Goal: Use online tool/utility: Utilize a website feature to perform a specific function

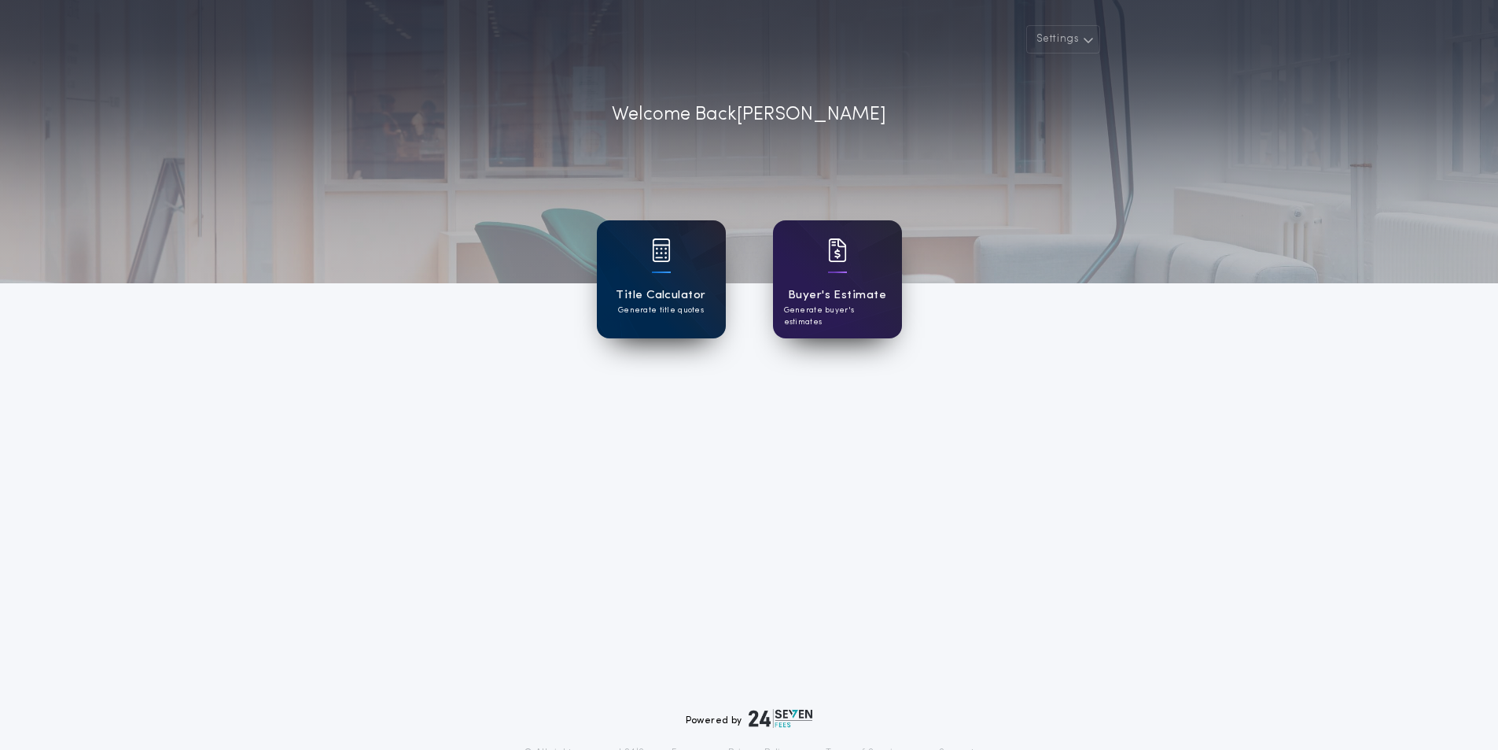
click at [677, 276] on div "Title Calculator Generate title quotes" at bounding box center [661, 279] width 129 height 118
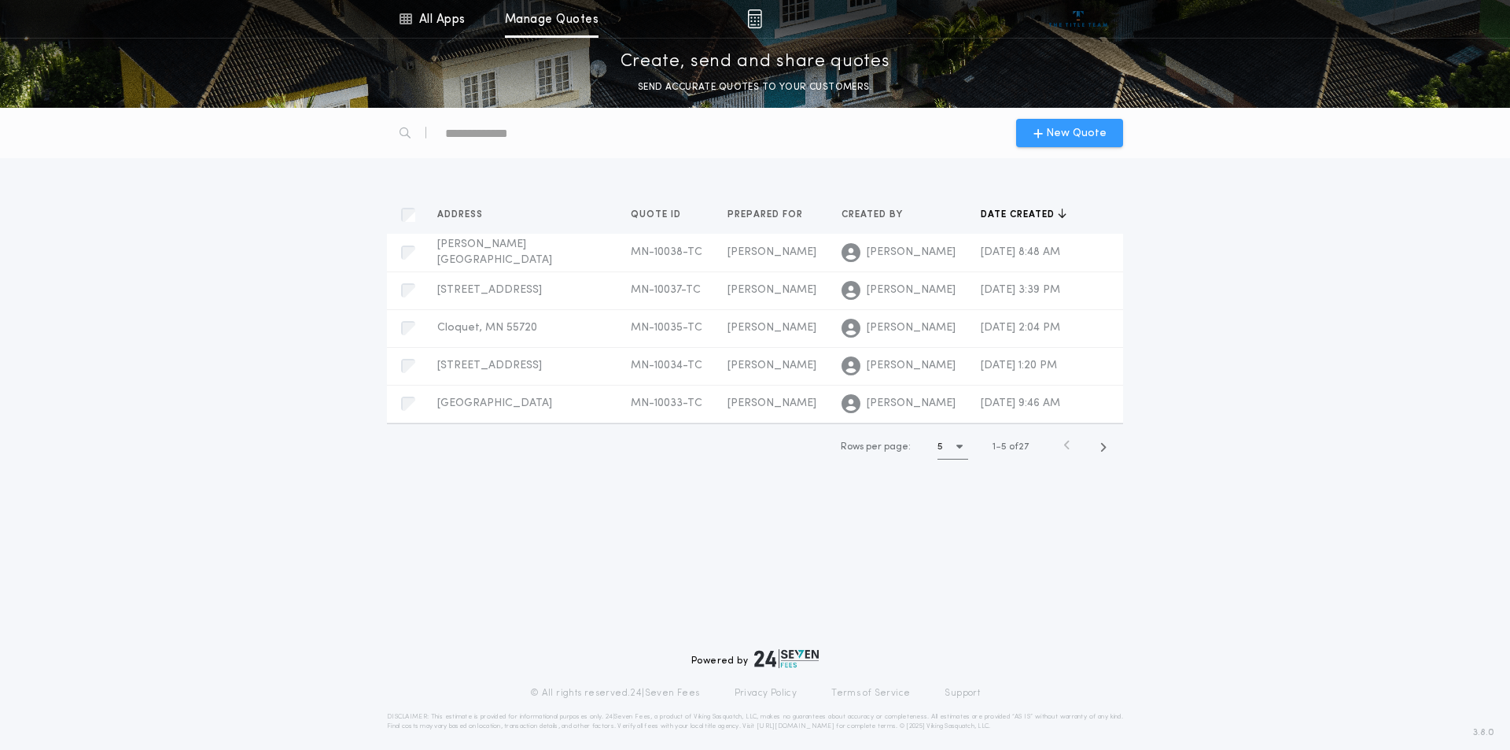
click at [1052, 135] on span "New Quote" at bounding box center [1076, 133] width 61 height 17
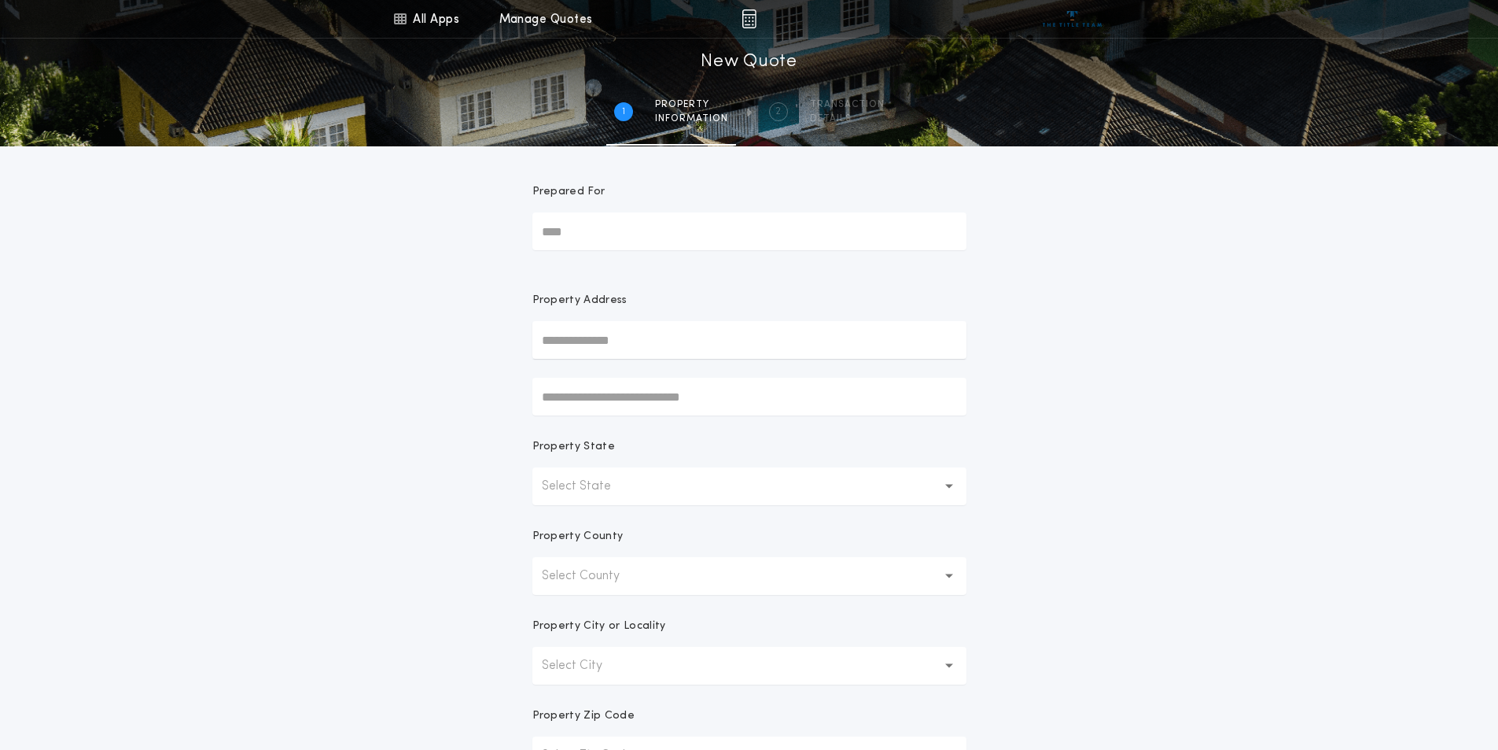
click at [578, 227] on input "Prepared For" at bounding box center [749, 231] width 434 height 38
type input "*****"
click at [669, 492] on button "Select State" at bounding box center [749, 486] width 434 height 38
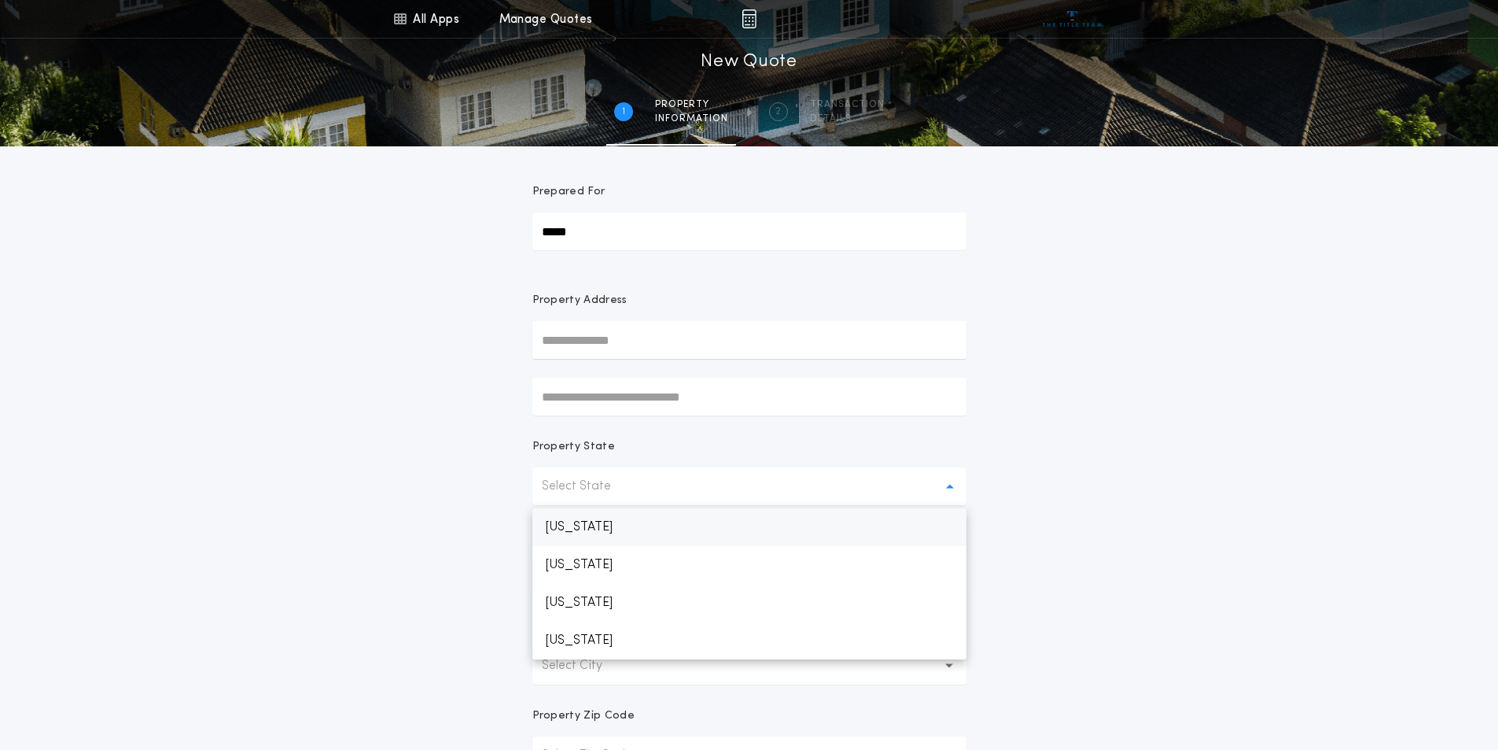
click at [594, 530] on p "[US_STATE]" at bounding box center [749, 527] width 434 height 38
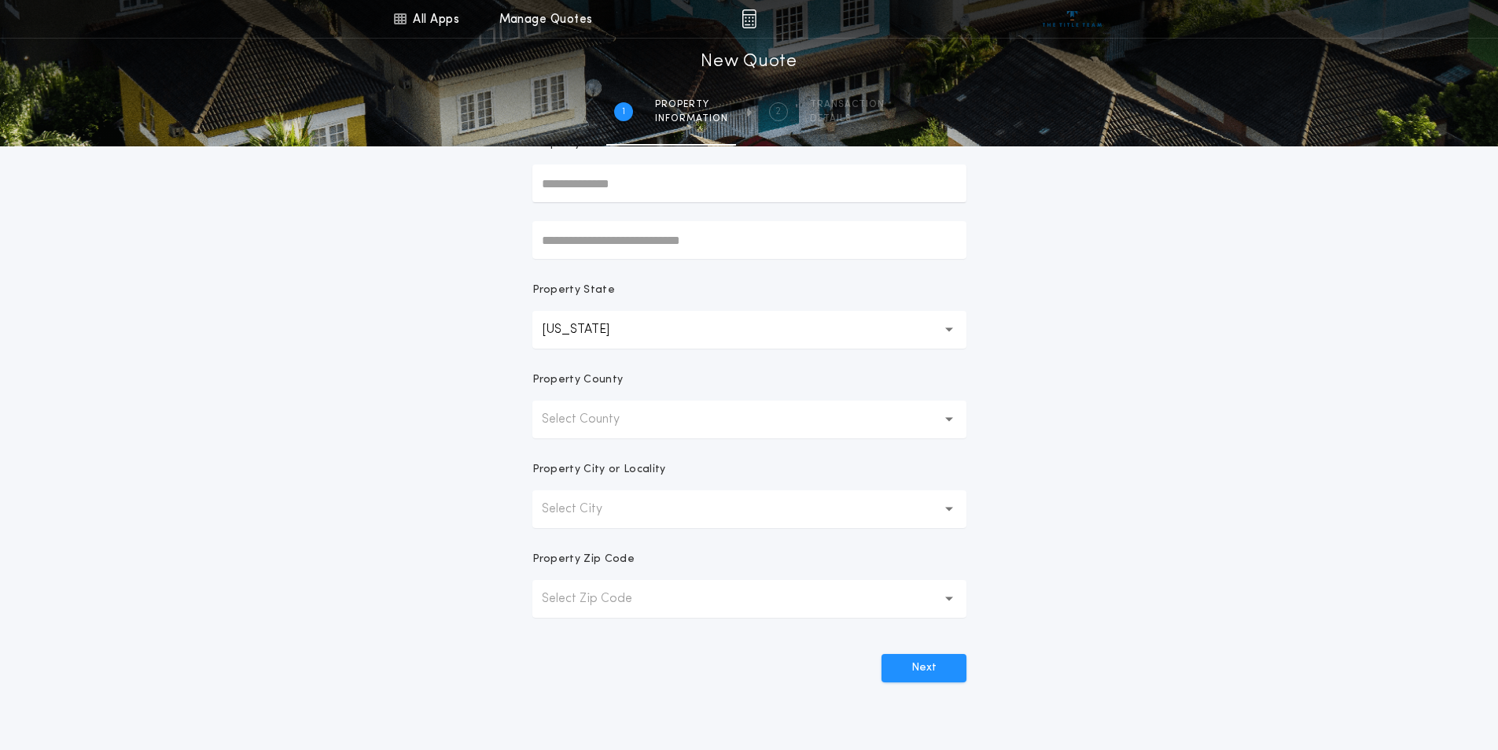
scroll to position [157, 0]
click at [594, 416] on p "Select County" at bounding box center [593, 418] width 103 height 19
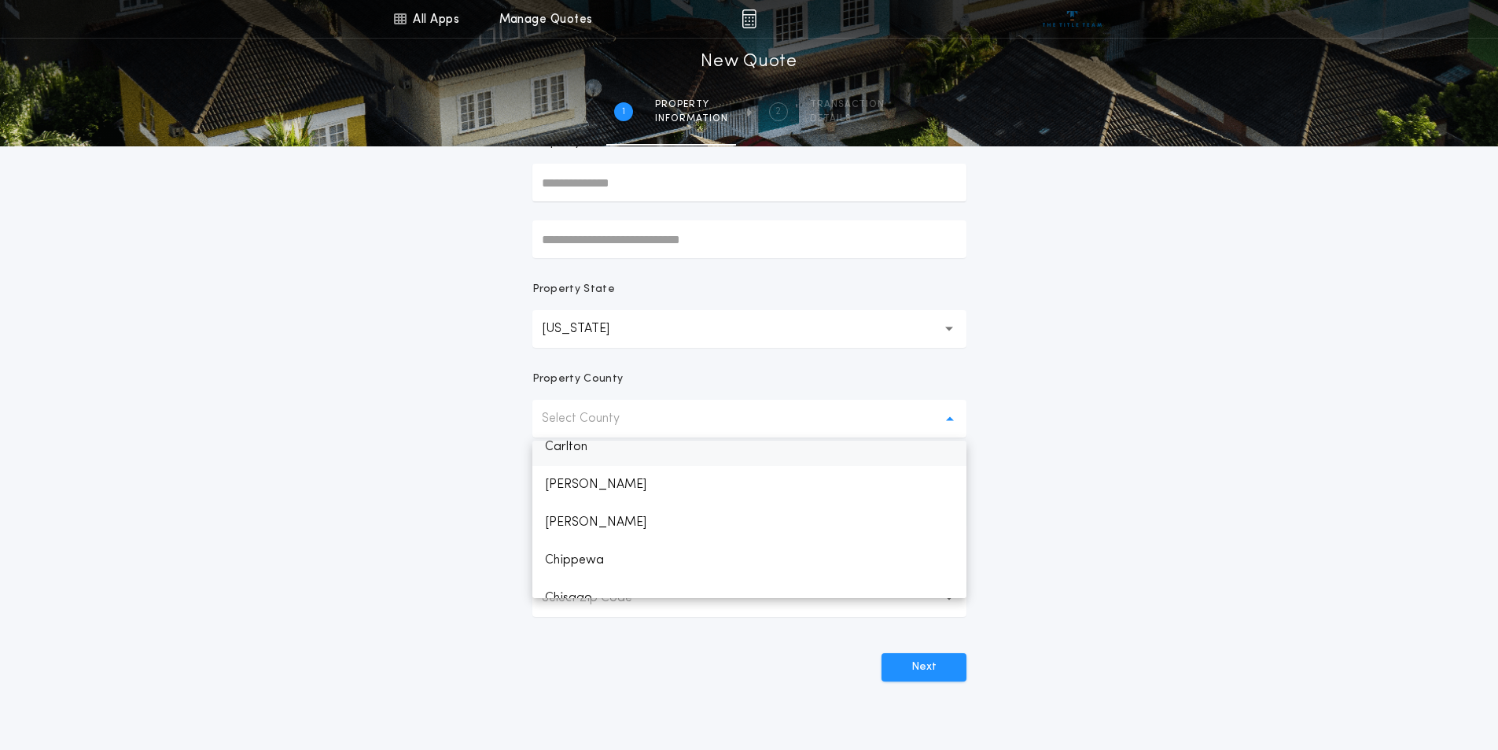
click at [575, 448] on p "Carlton" at bounding box center [749, 447] width 434 height 38
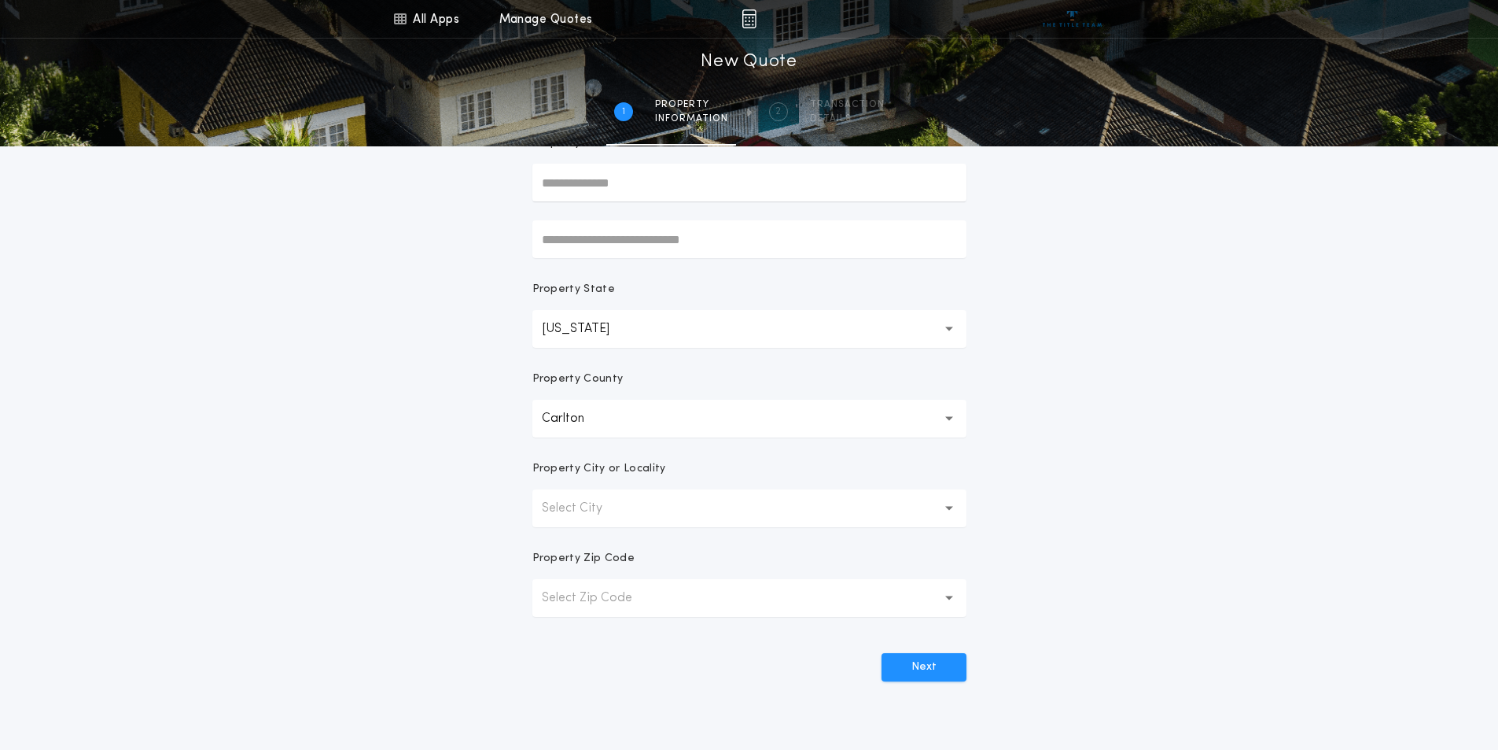
click at [596, 518] on button "Select City" at bounding box center [749, 508] width 434 height 38
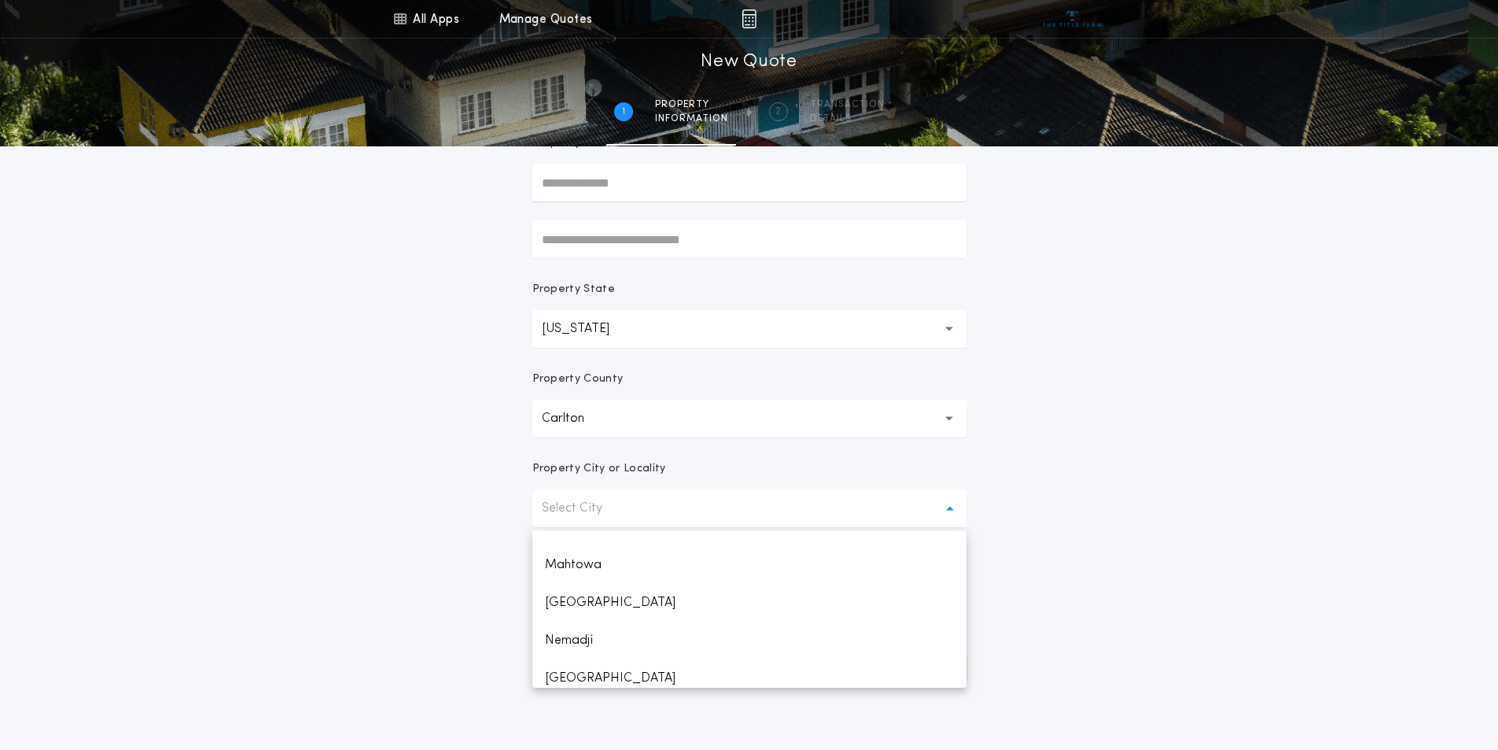
scroll to position [585, 0]
click at [585, 605] on p "Kettle River" at bounding box center [749, 606] width 434 height 38
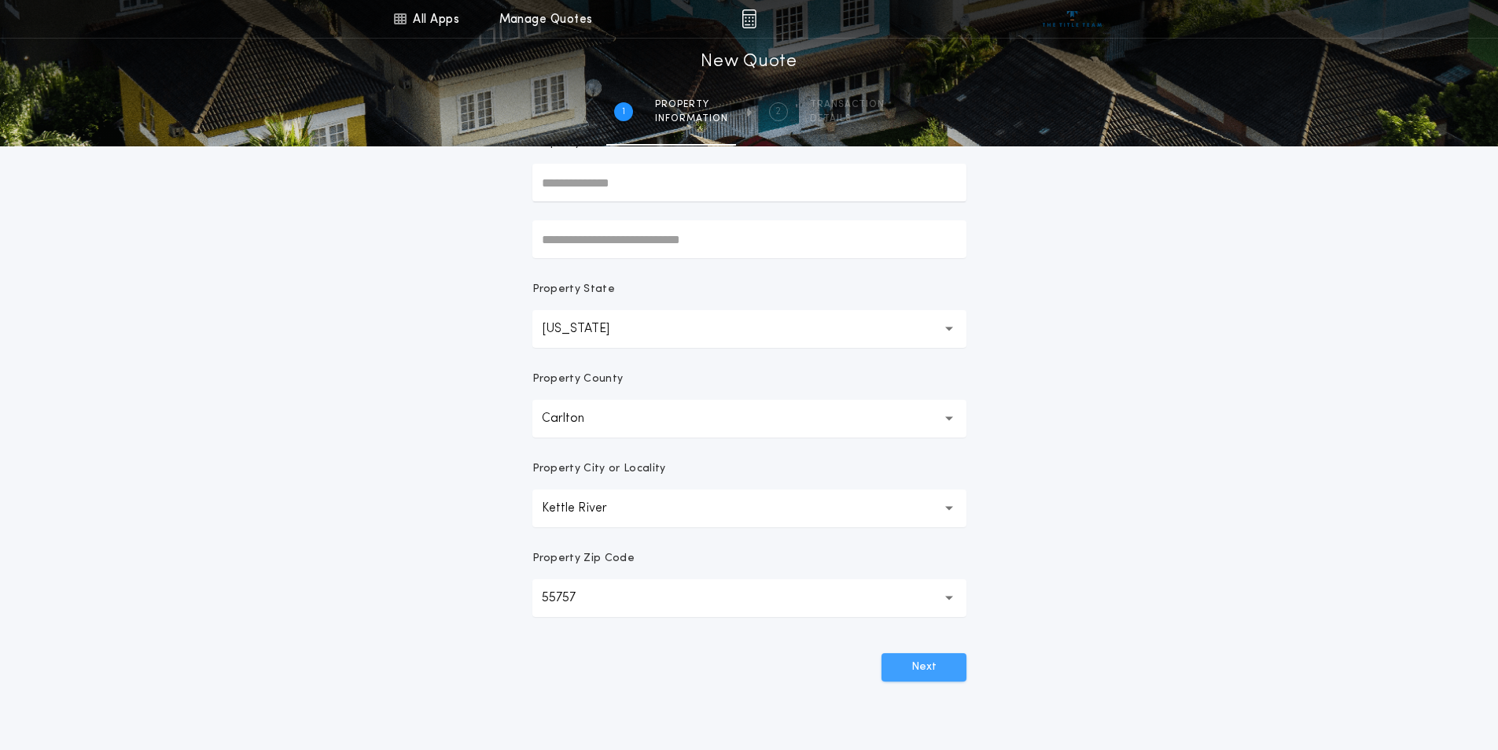
click at [945, 665] on button "Next" at bounding box center [924, 667] width 85 height 28
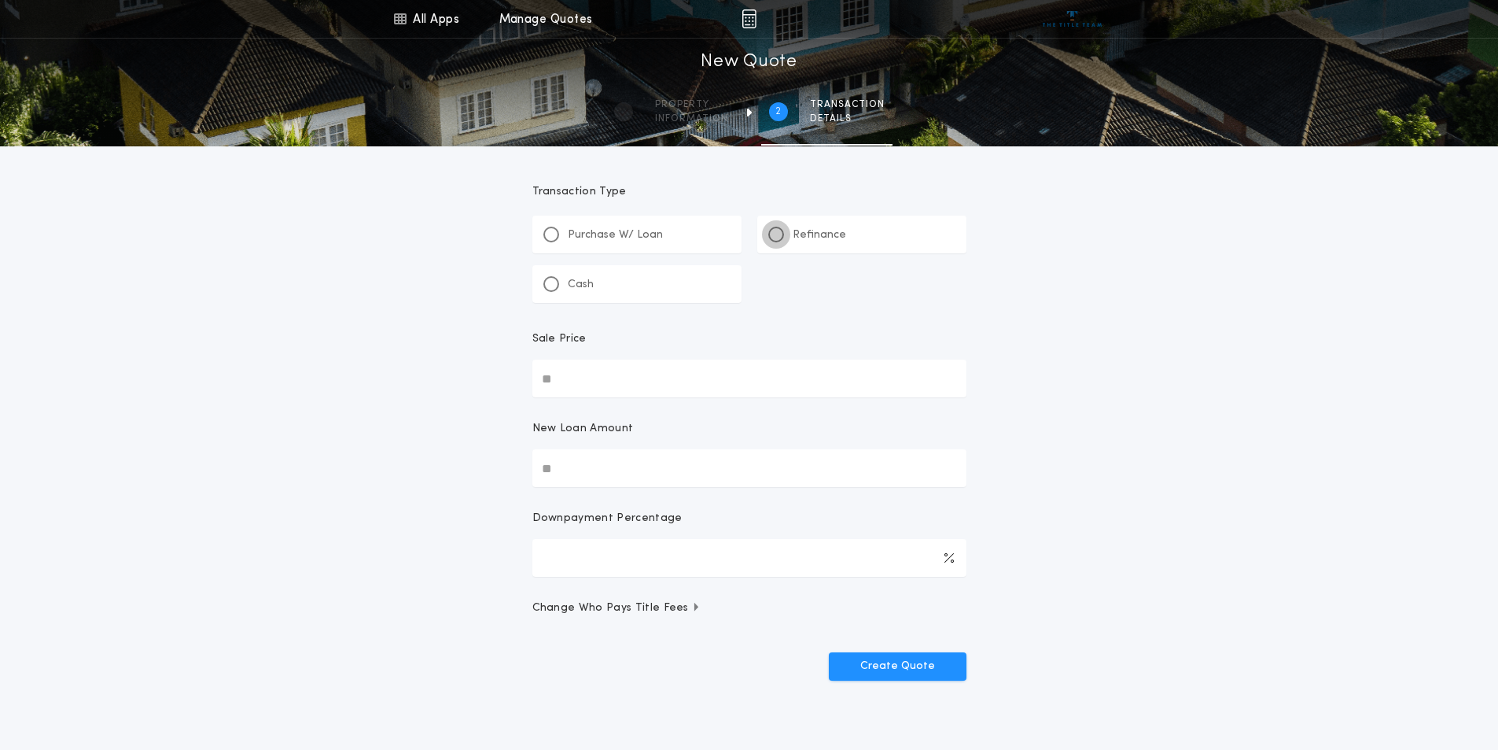
click at [777, 234] on div at bounding box center [776, 234] width 8 height 8
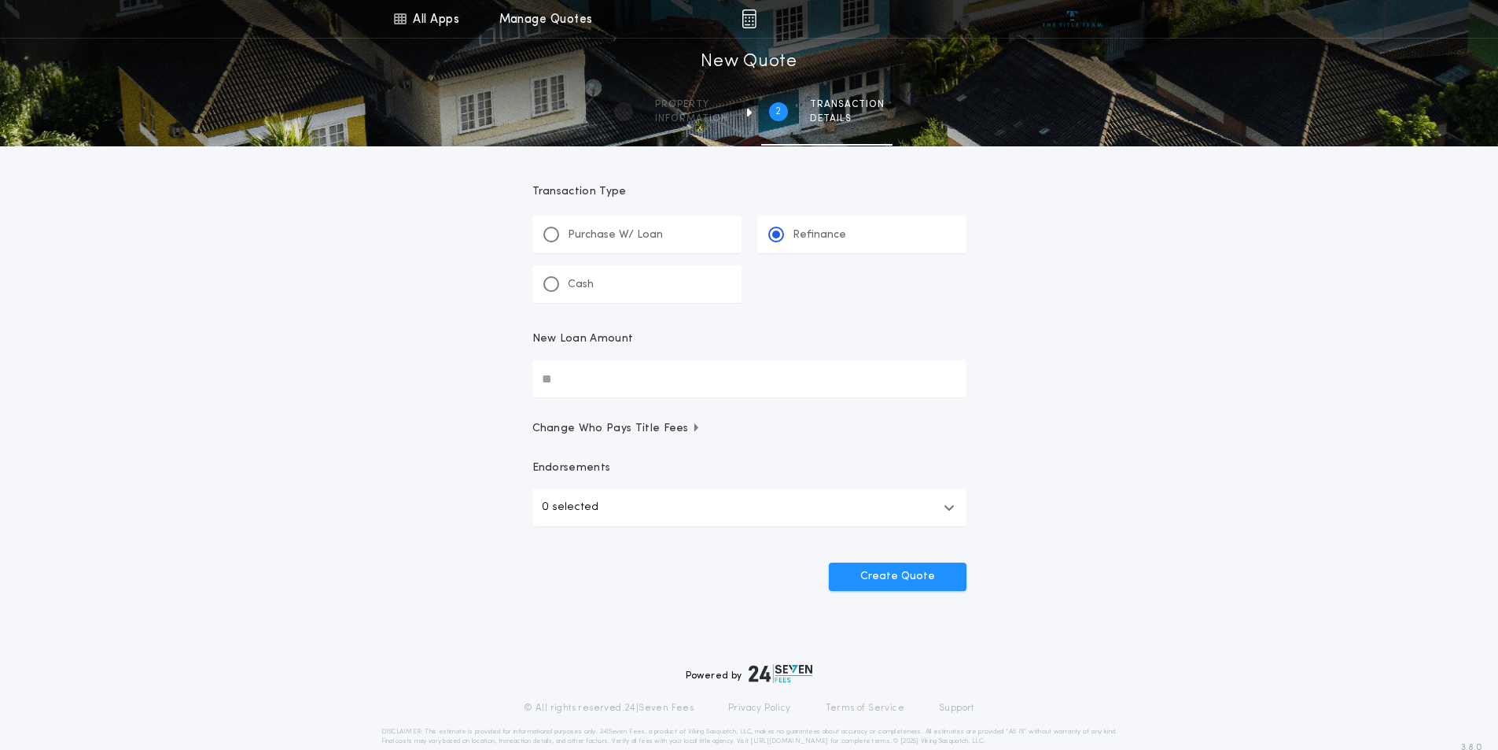
click at [583, 377] on input "New Loan Amount" at bounding box center [749, 378] width 434 height 38
type input "*******"
click at [853, 576] on button "Create Quote" at bounding box center [898, 576] width 138 height 28
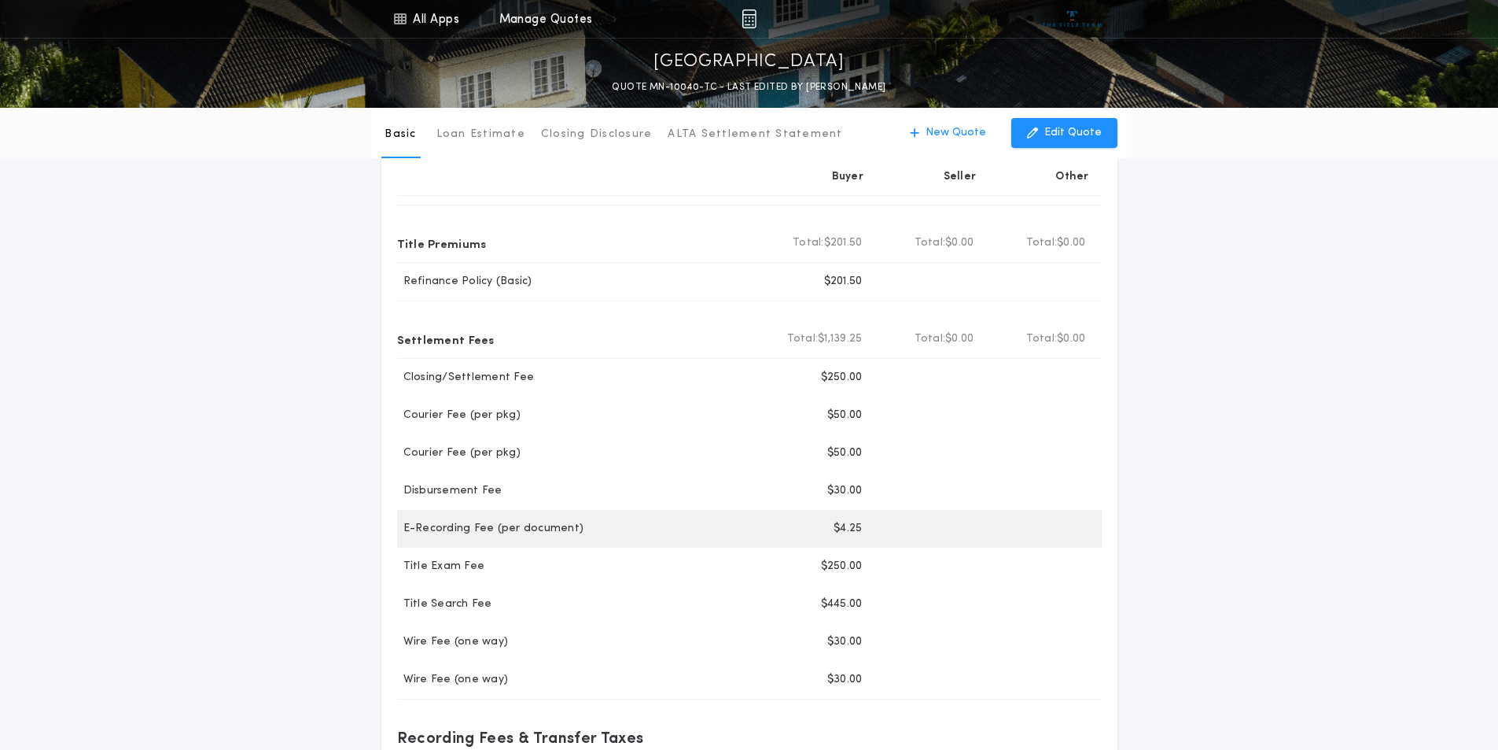
scroll to position [157, 0]
